Goal: Task Accomplishment & Management: Manage account settings

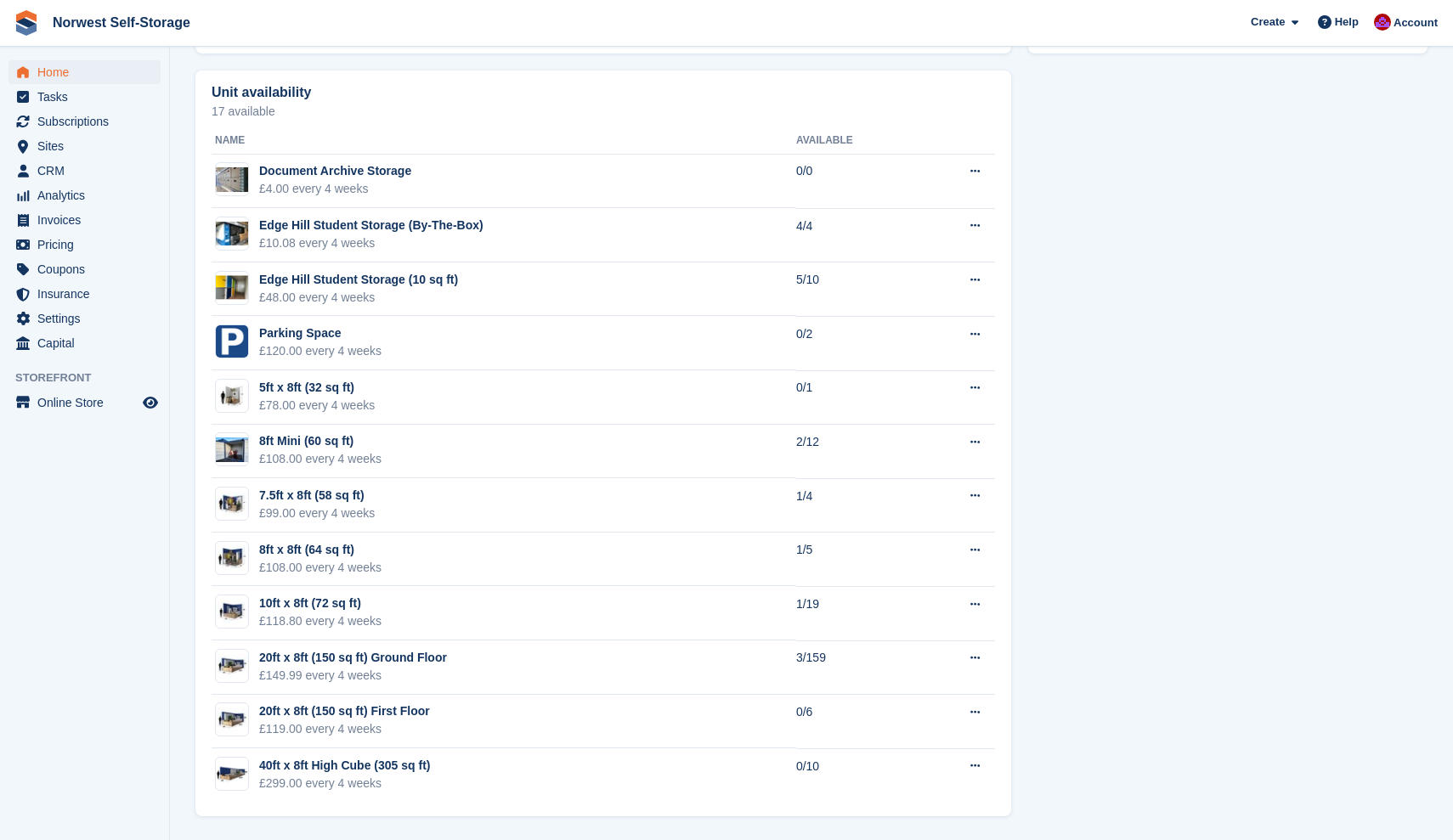
scroll to position [948, 0]
click at [400, 659] on div "20ft x 8ft (150 sq ft) Ground Floor" at bounding box center [352, 658] width 188 height 18
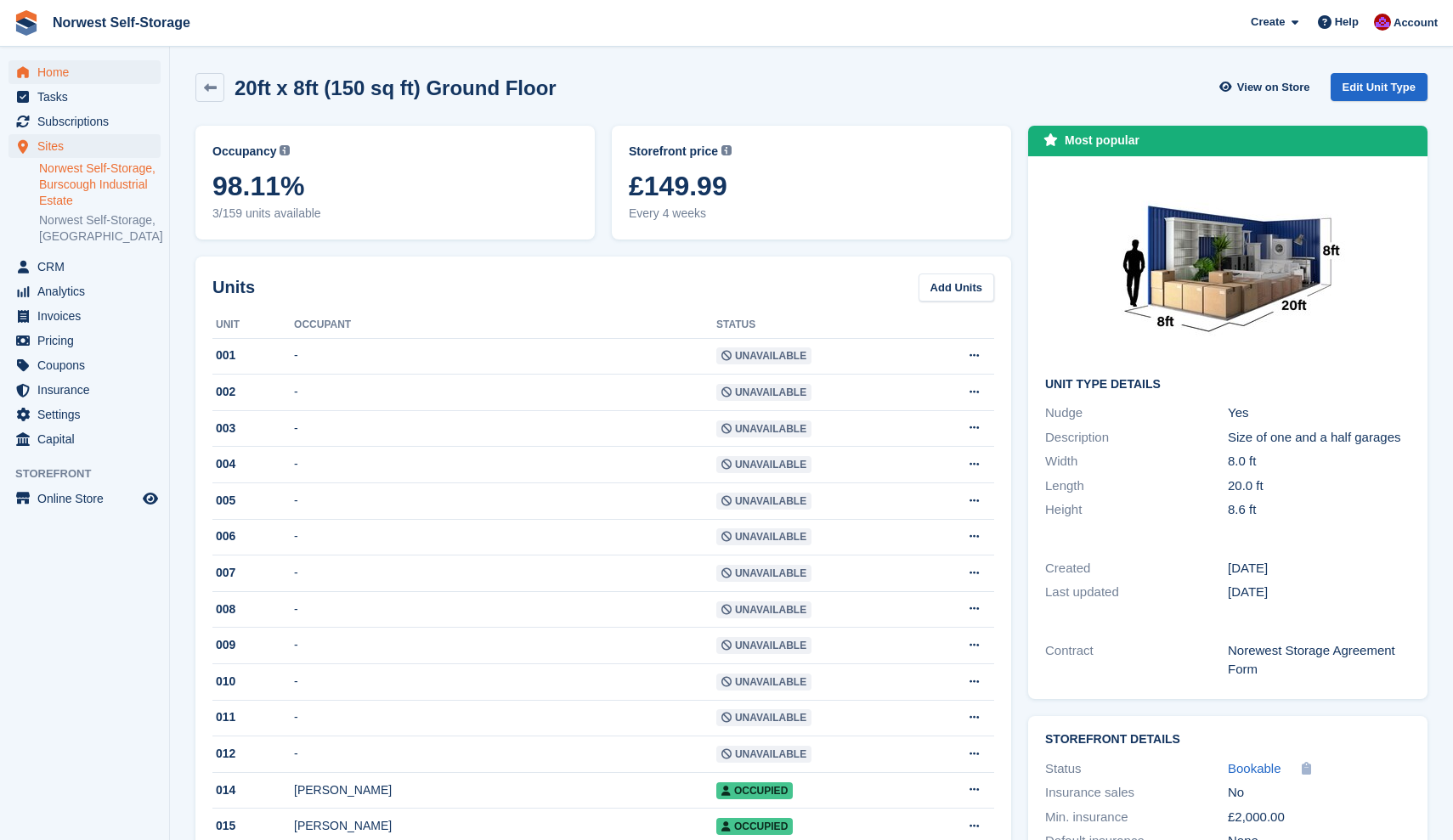
click at [54, 72] on span "Home" at bounding box center [89, 72] width 102 height 24
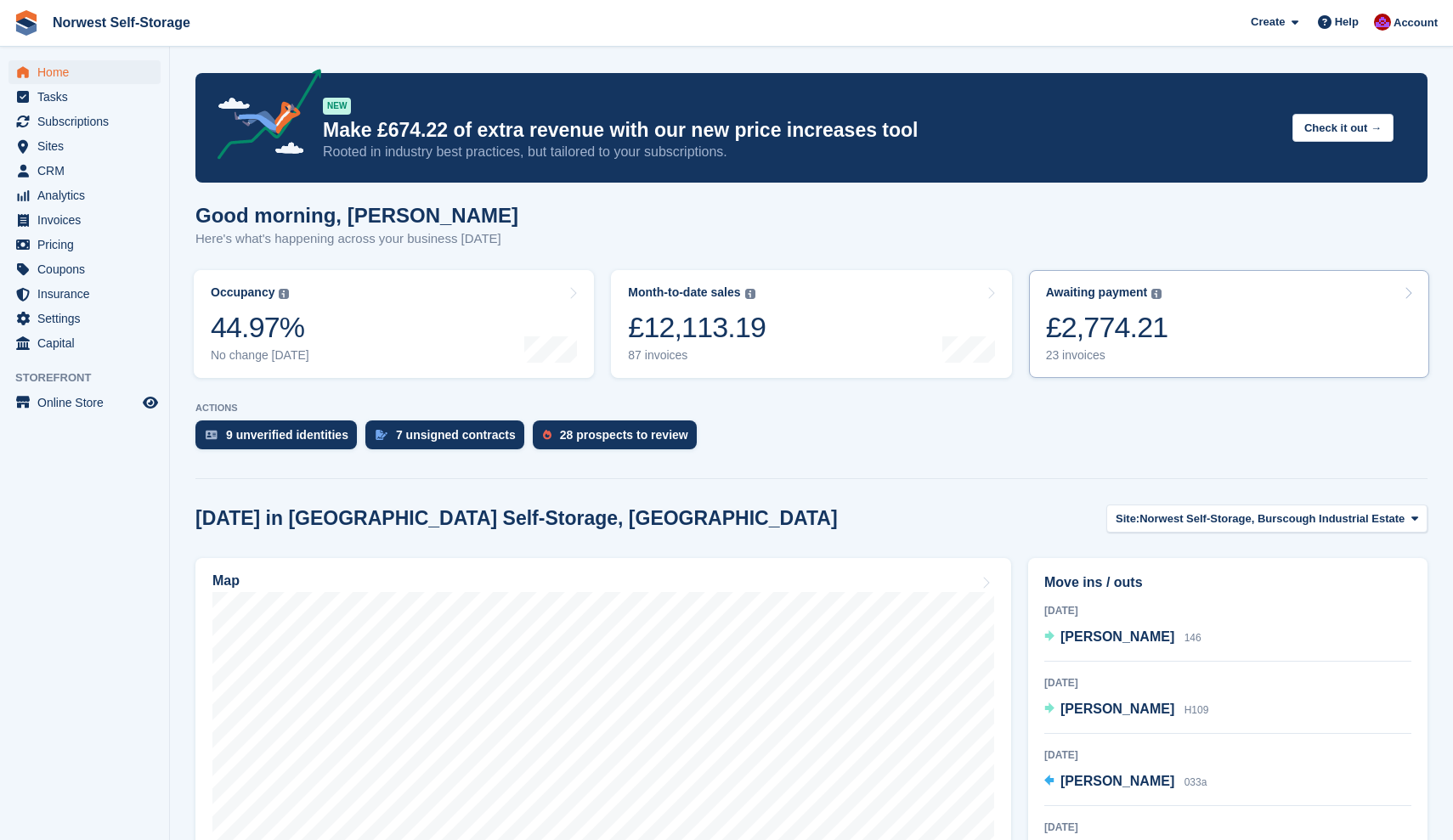
click at [1177, 321] on link "Awaiting payment The total outstanding balance on all open invoices. £2,774.21 …" at bounding box center [1229, 324] width 400 height 108
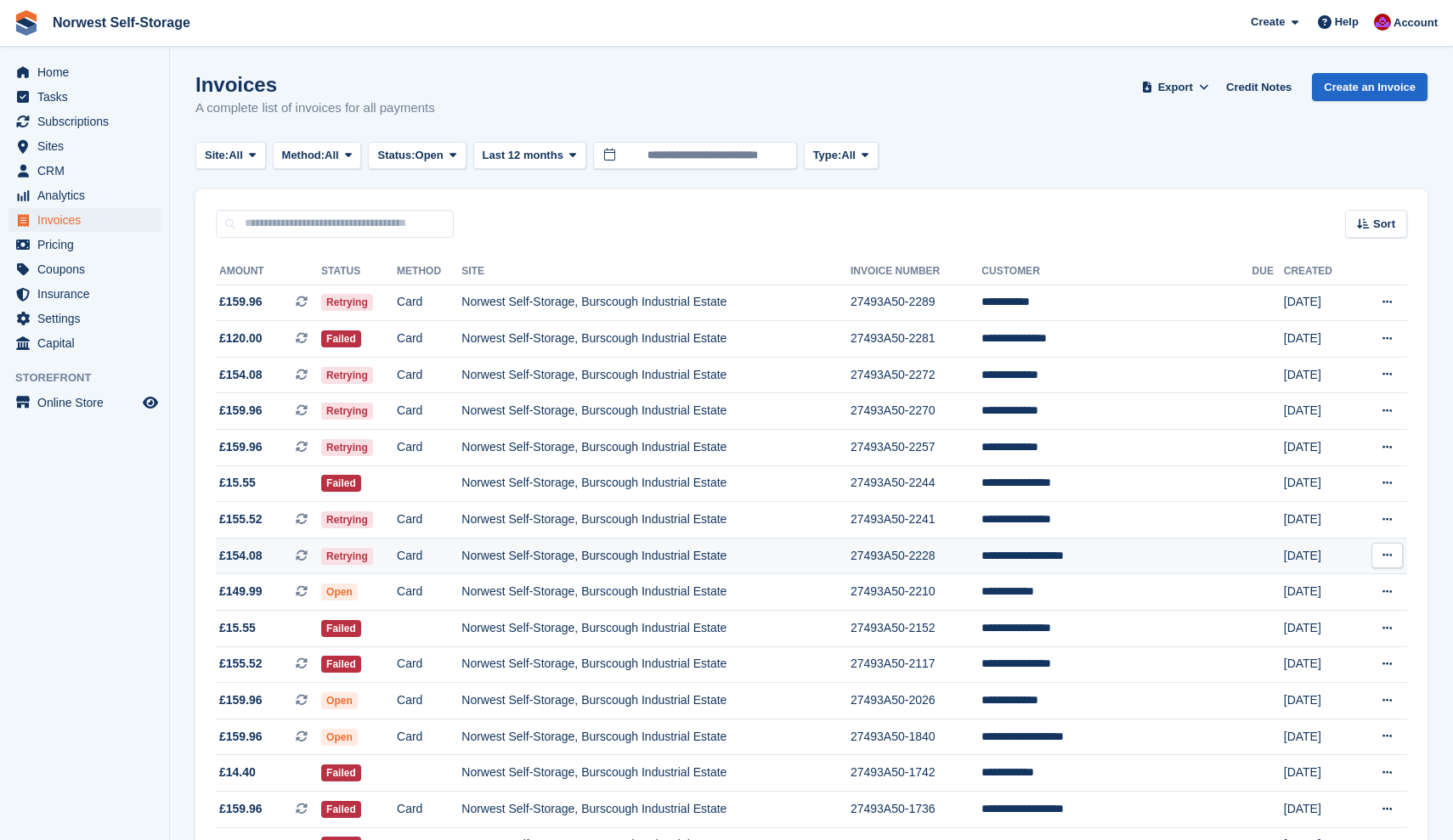
click at [279, 557] on span "£154.08 This is a recurring subscription invoice." at bounding box center [268, 556] width 105 height 18
click at [281, 522] on span "£155.52 This is a recurring subscription invoice." at bounding box center [268, 520] width 105 height 18
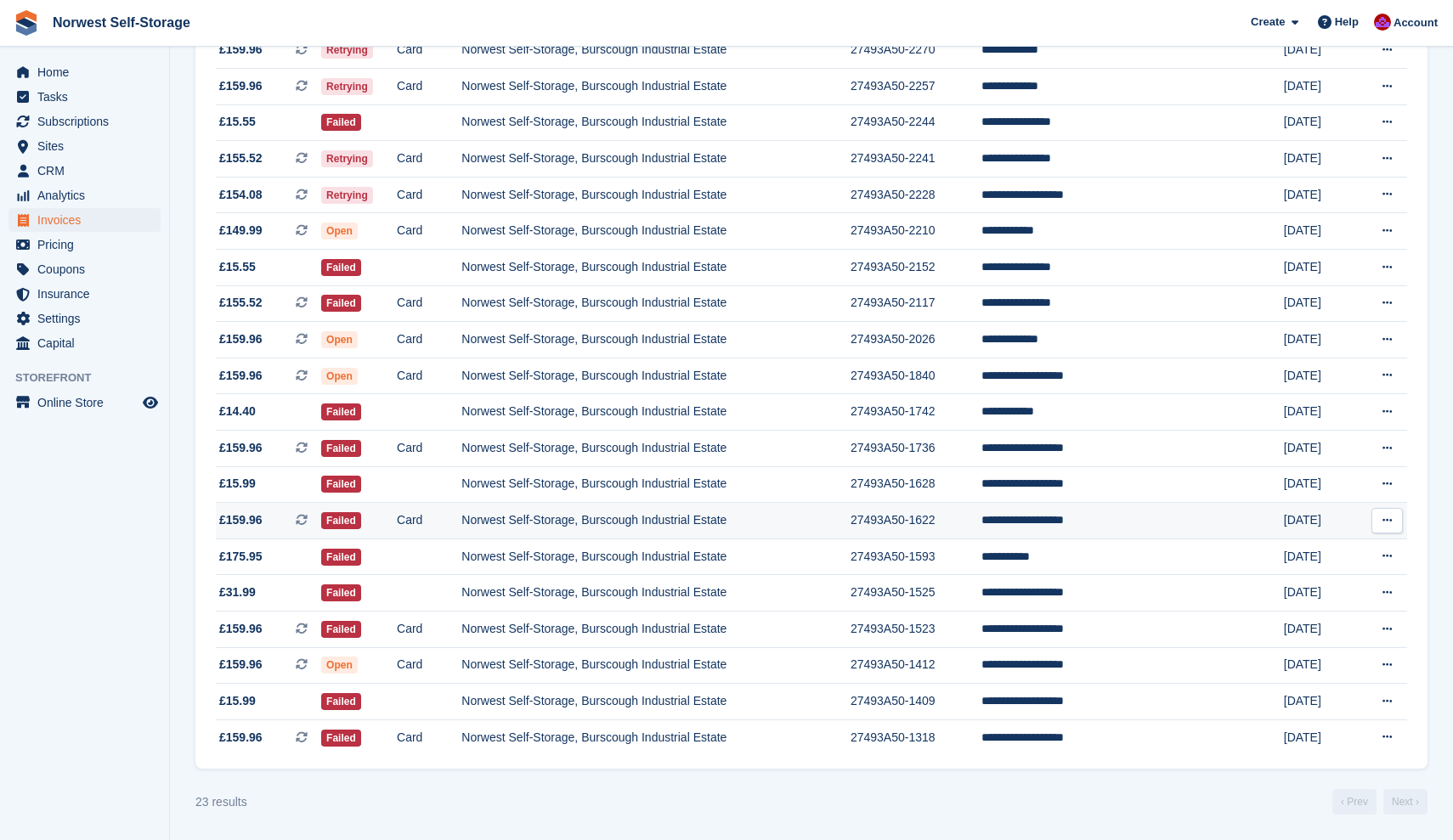
scroll to position [381, 0]
click at [274, 221] on span "£149.99 This is a recurring subscription invoice." at bounding box center [268, 230] width 105 height 18
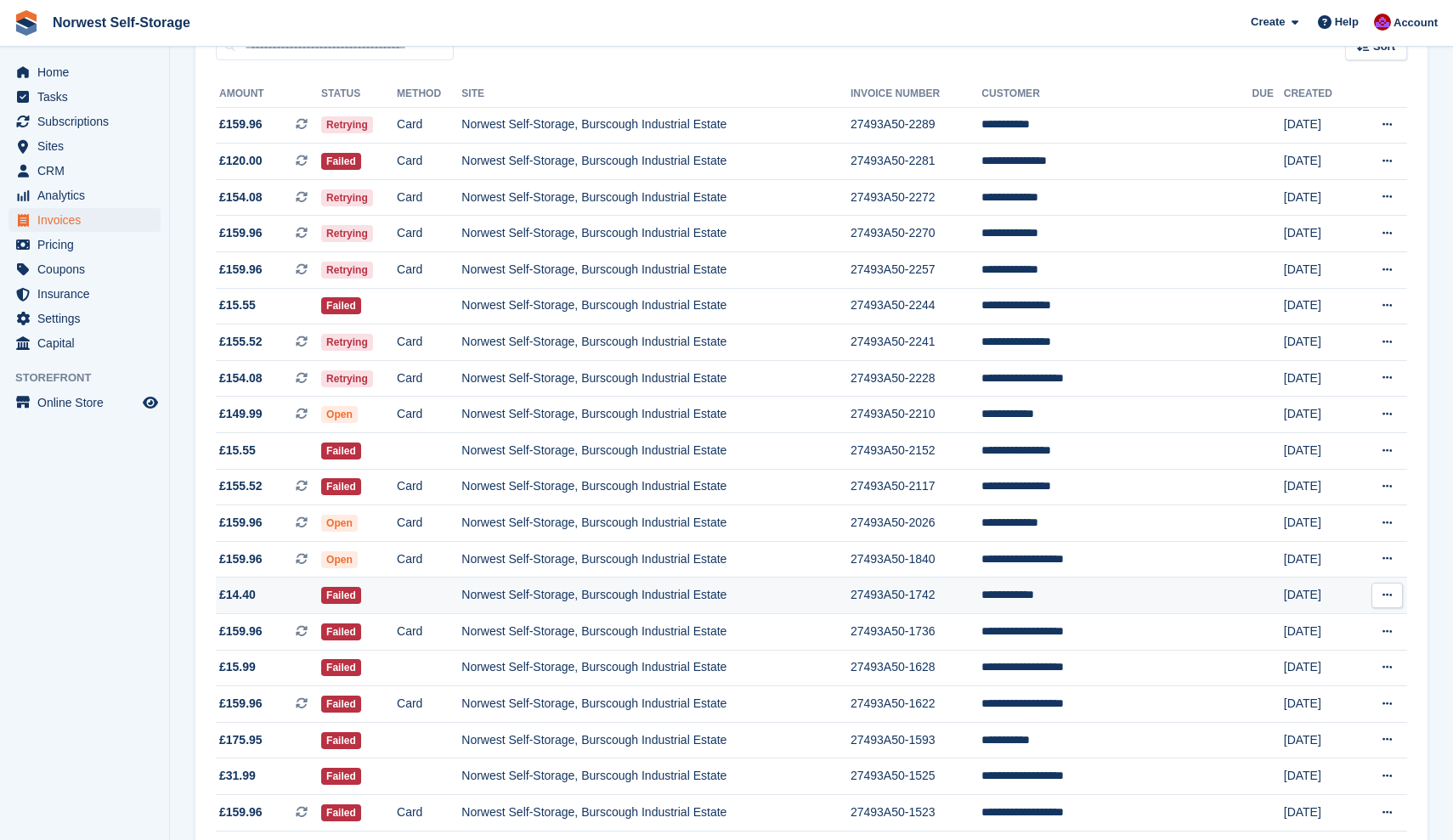
scroll to position [165, 0]
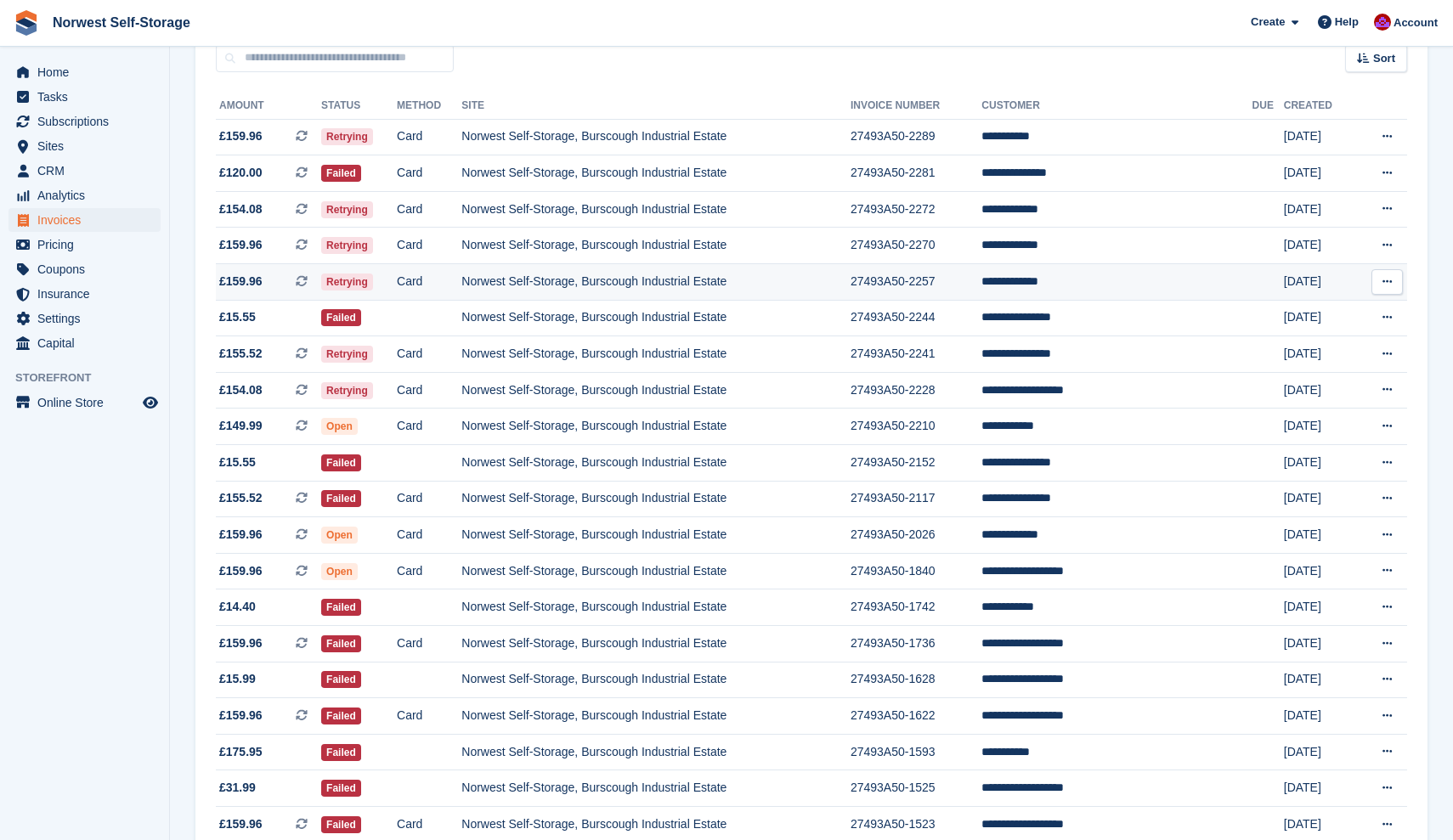
click at [277, 288] on span "£159.96 This is a recurring subscription invoice." at bounding box center [268, 281] width 105 height 18
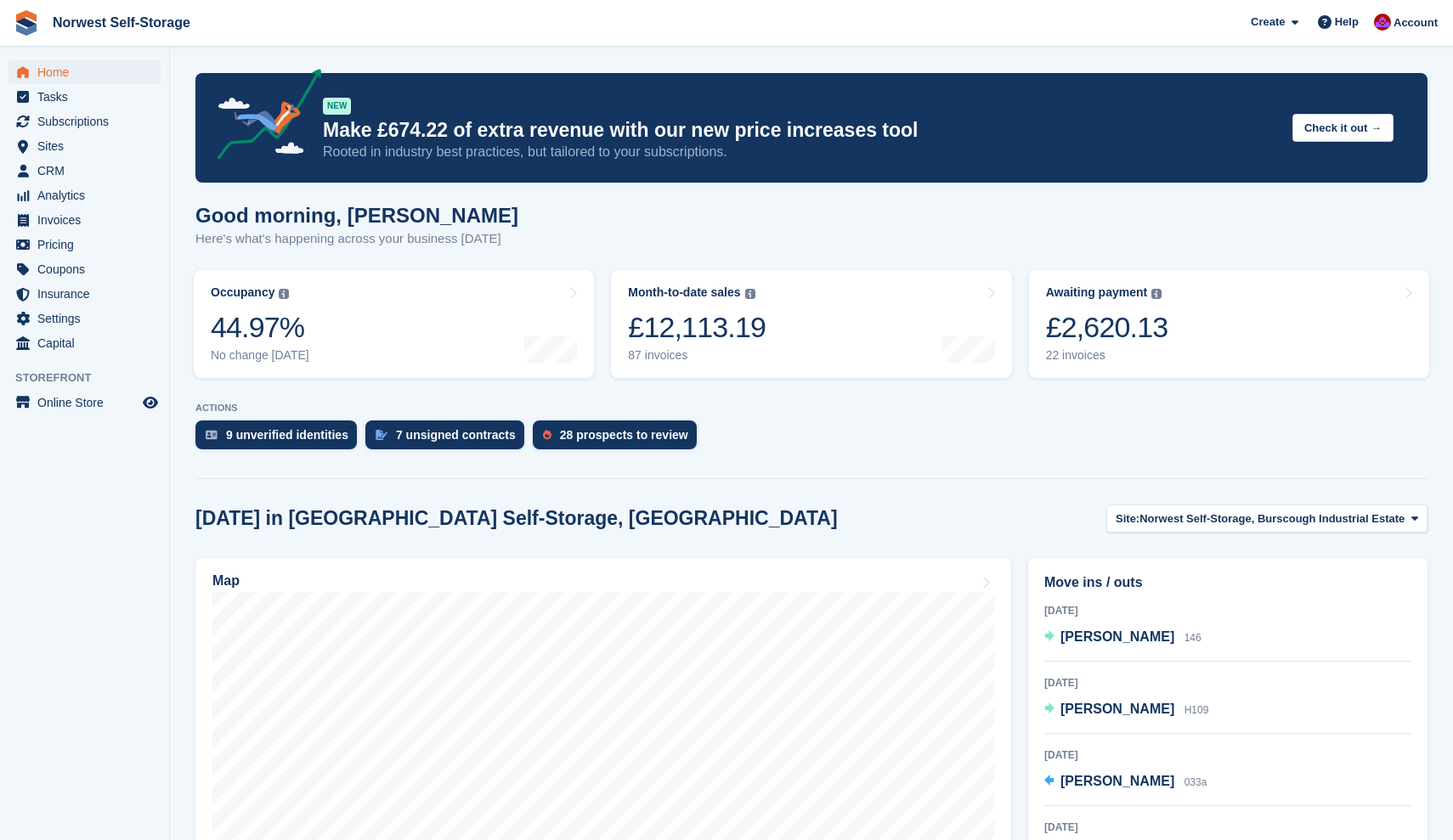
scroll to position [266, 0]
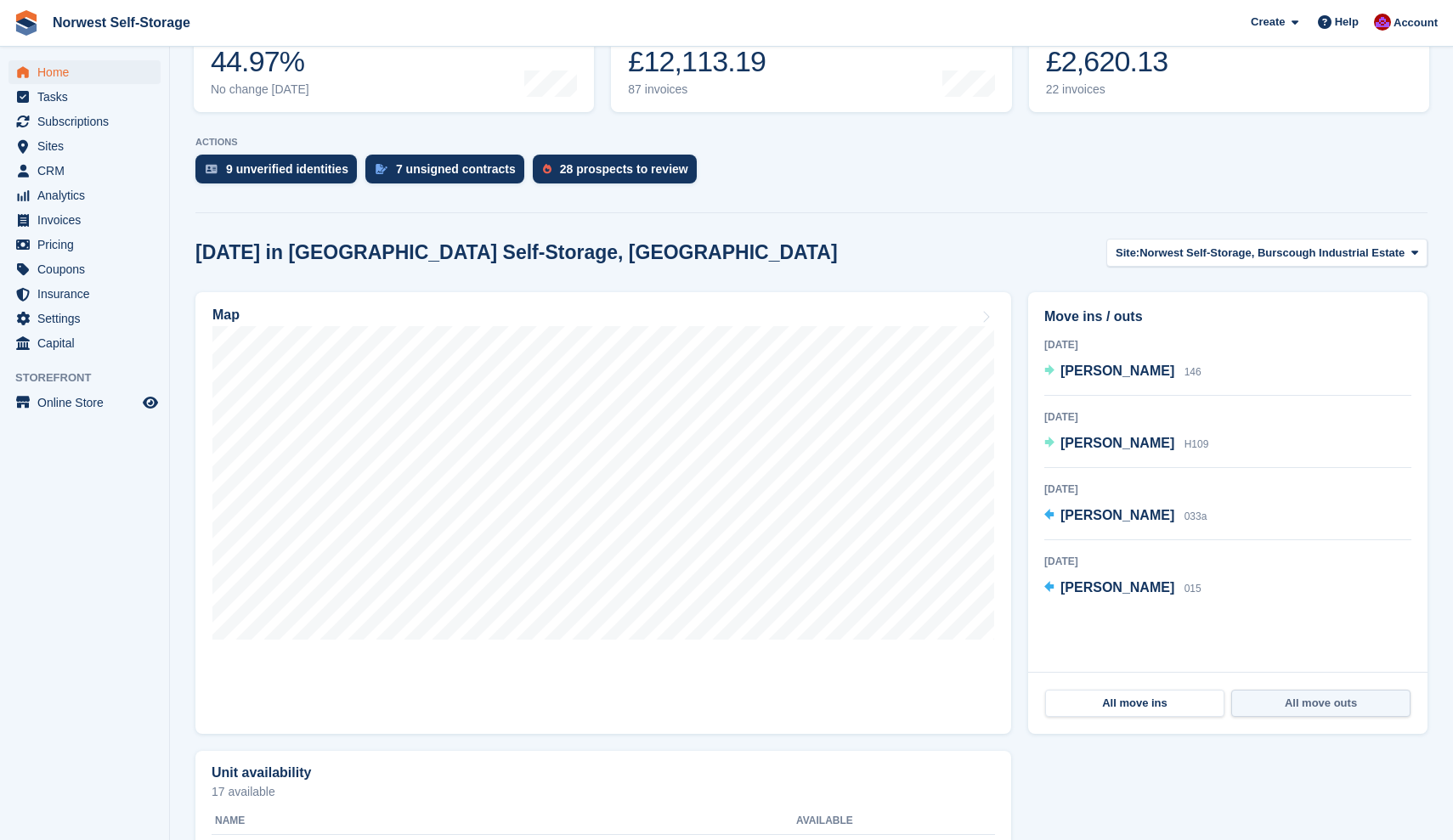
click at [1329, 705] on link "All move outs" at bounding box center [1320, 703] width 179 height 27
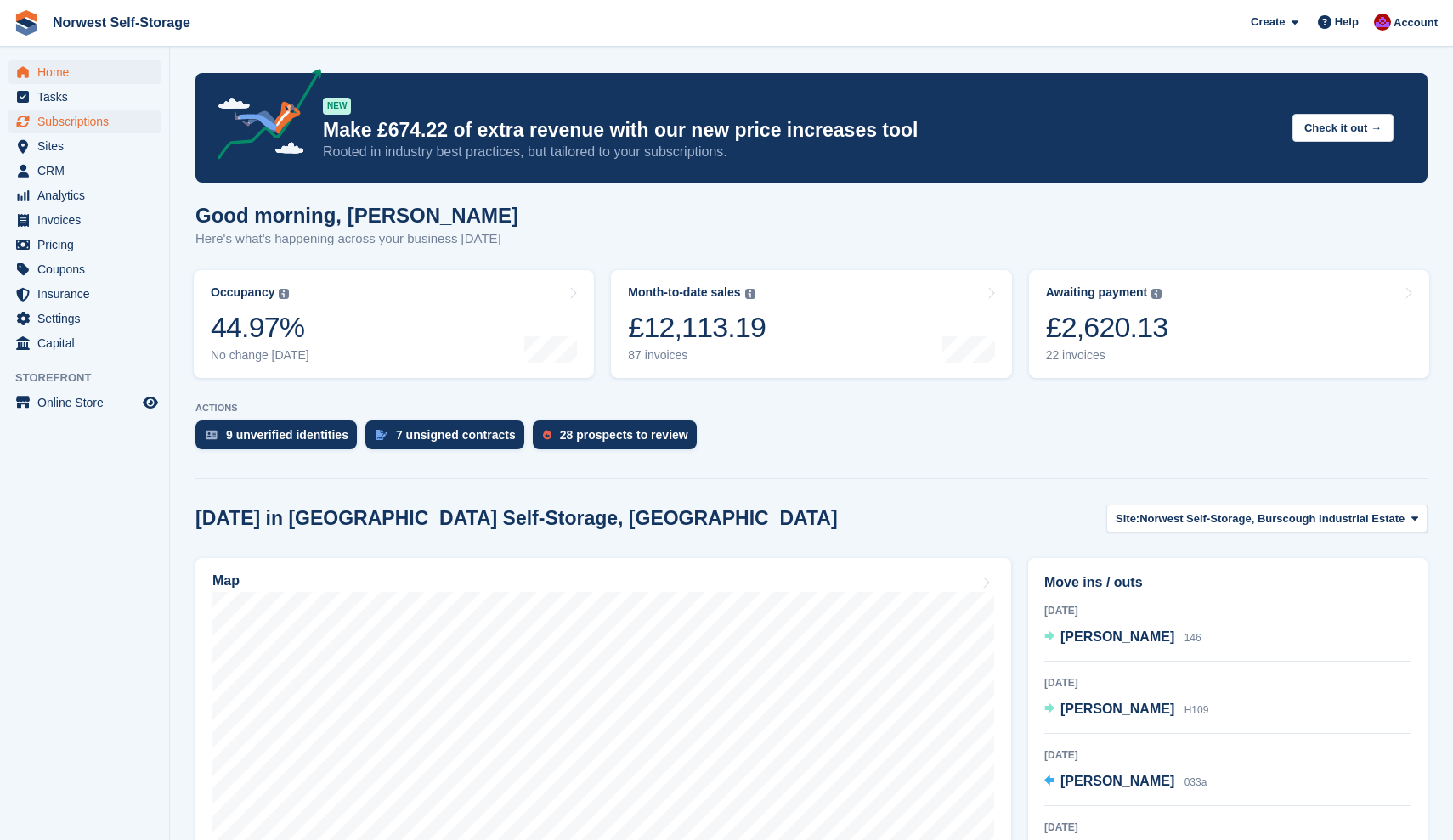
click at [54, 118] on span "Subscriptions" at bounding box center [89, 121] width 102 height 24
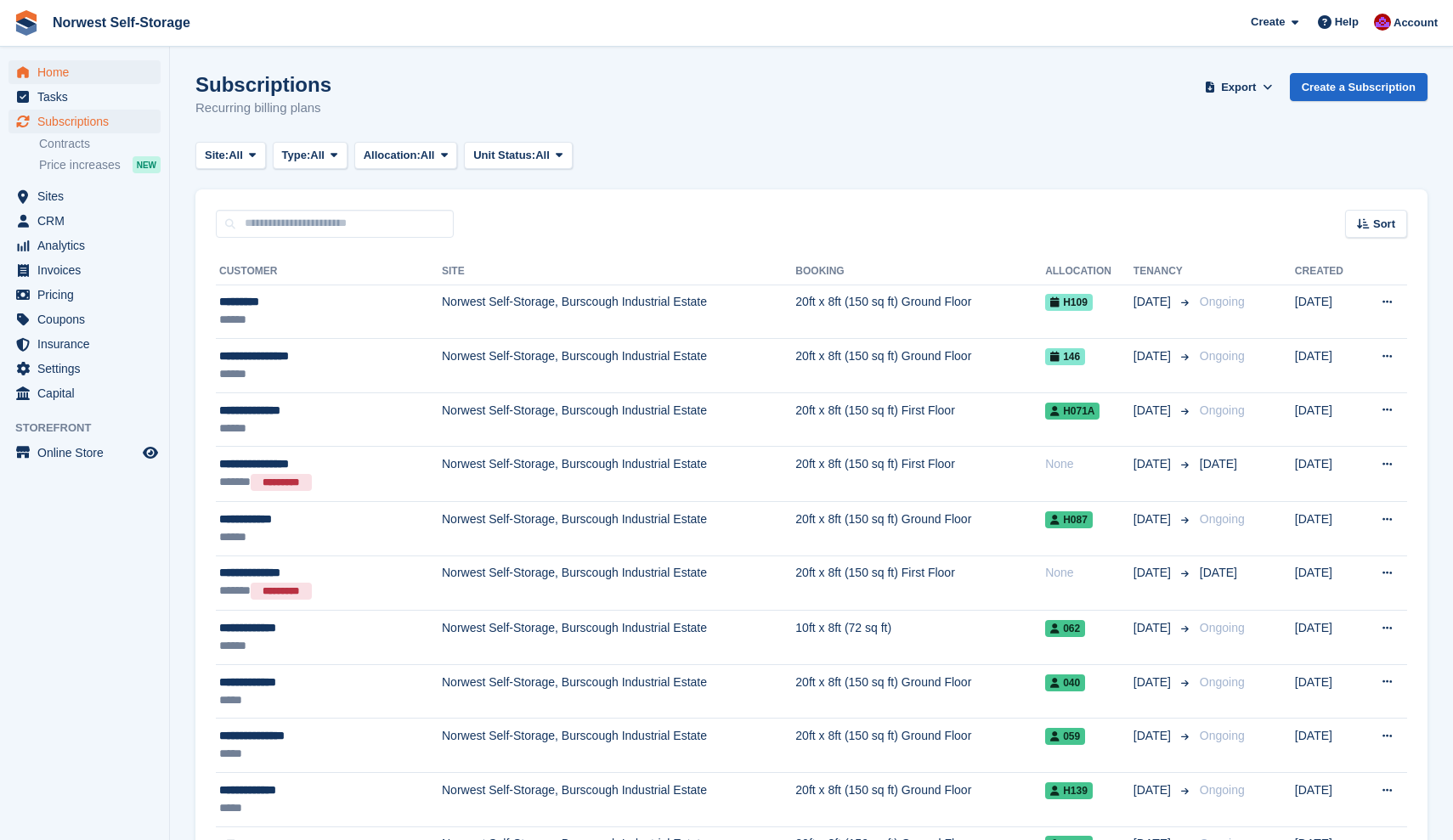
click at [56, 69] on span "Home" at bounding box center [89, 72] width 102 height 24
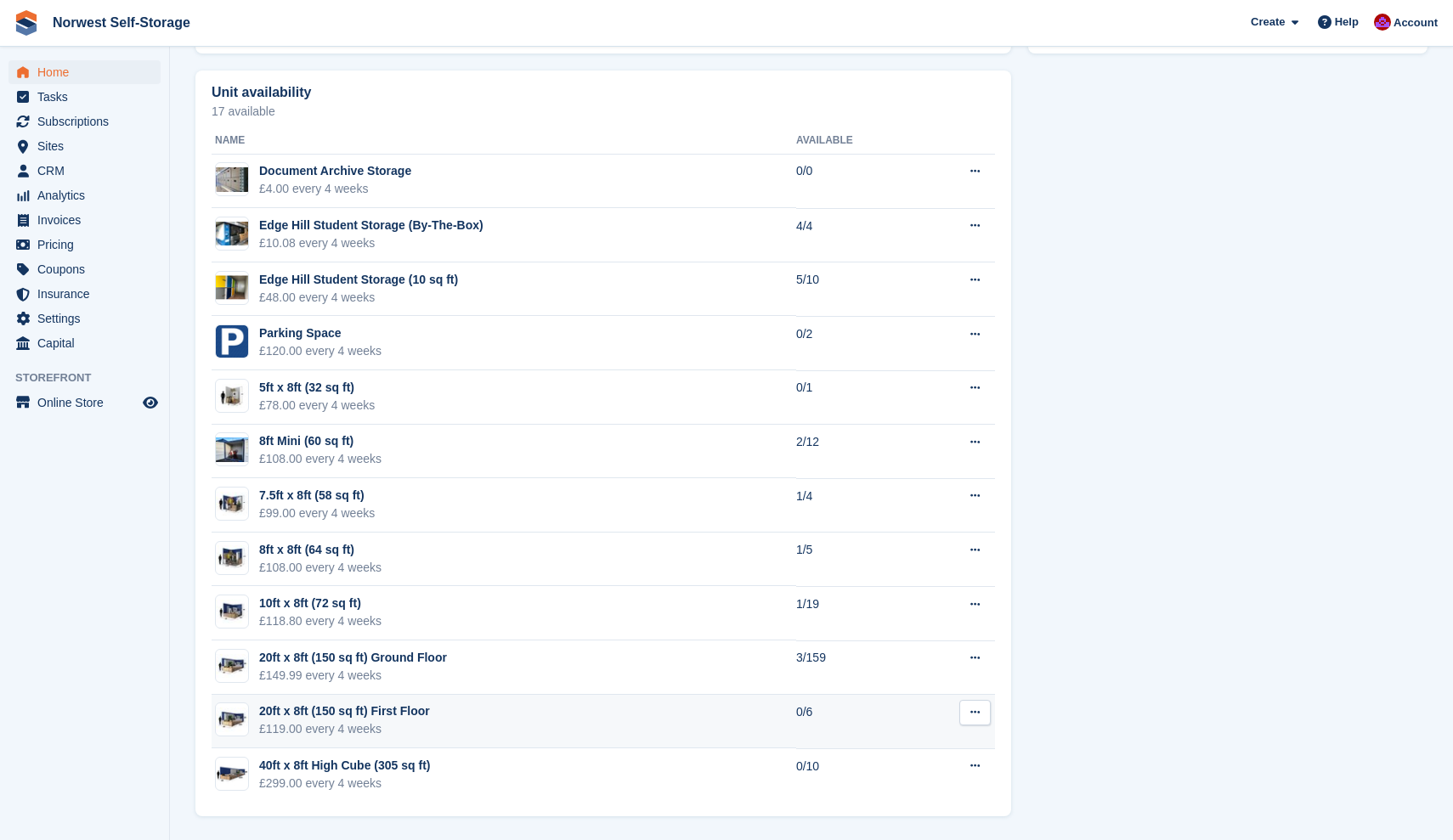
scroll to position [948, 0]
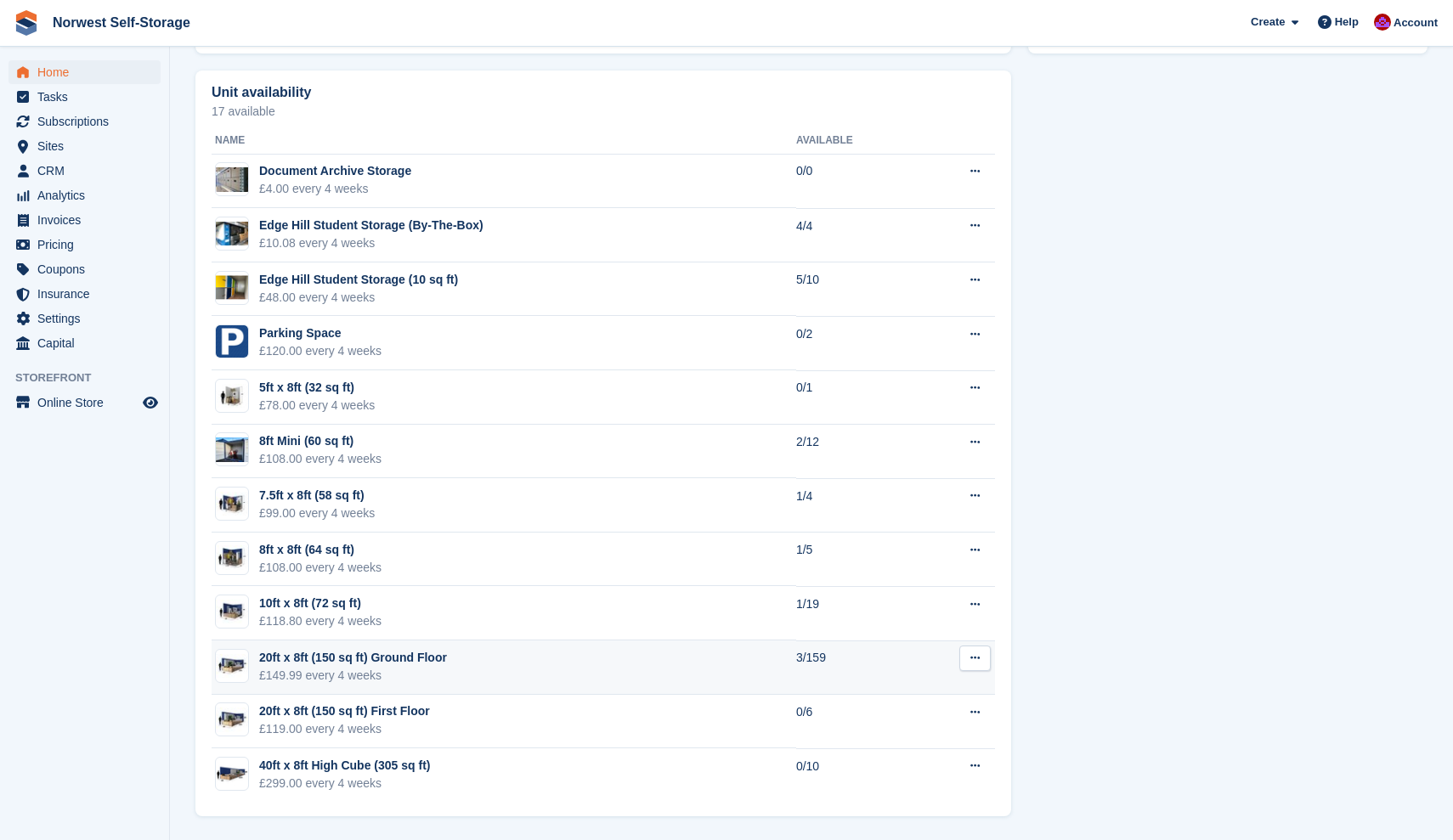
click at [391, 656] on div "20ft x 8ft (150 sq ft) Ground Floor" at bounding box center [352, 658] width 188 height 18
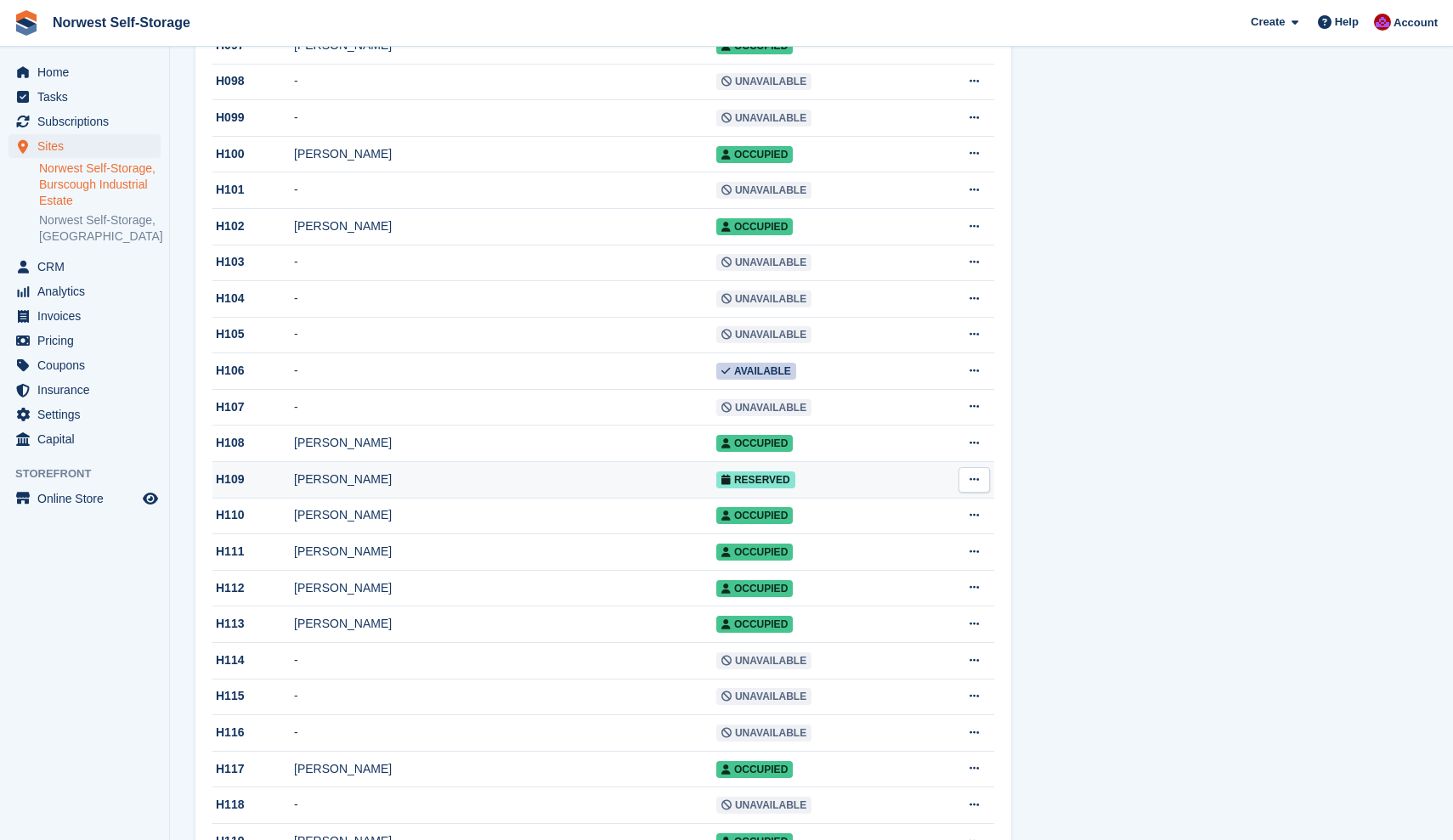
scroll to position [3496, 0]
click at [229, 488] on div "H109" at bounding box center [253, 478] width 82 height 18
